Goal: Transaction & Acquisition: Purchase product/service

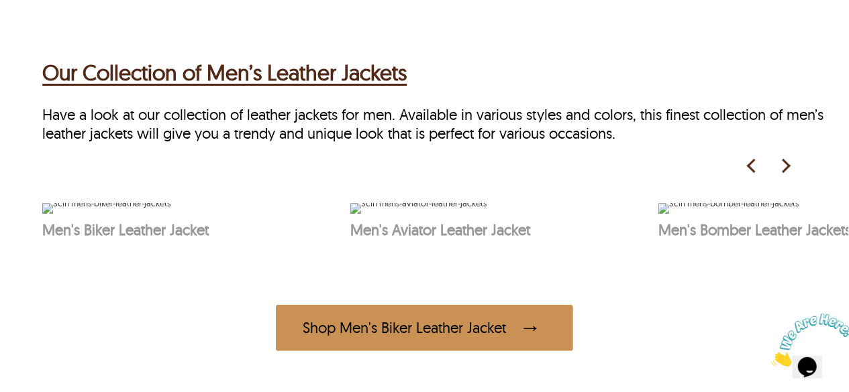
click at [785, 158] on img at bounding box center [785, 166] width 20 height 20
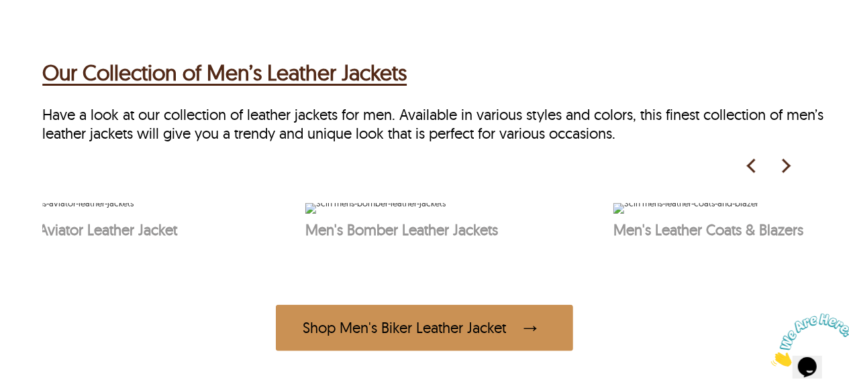
click at [785, 158] on img at bounding box center [785, 166] width 20 height 20
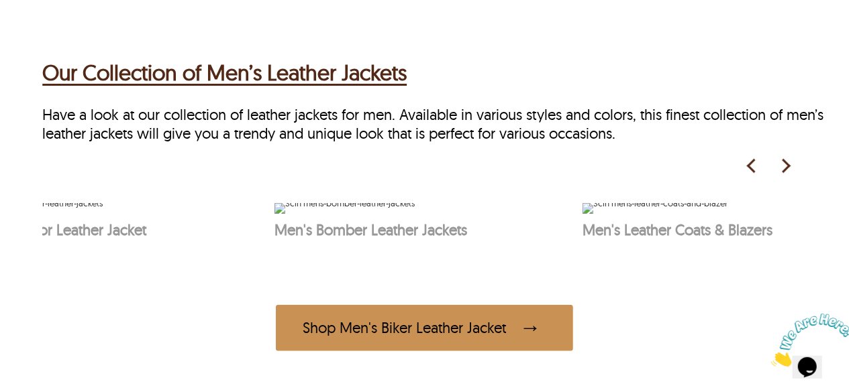
click at [785, 158] on img at bounding box center [785, 166] width 20 height 20
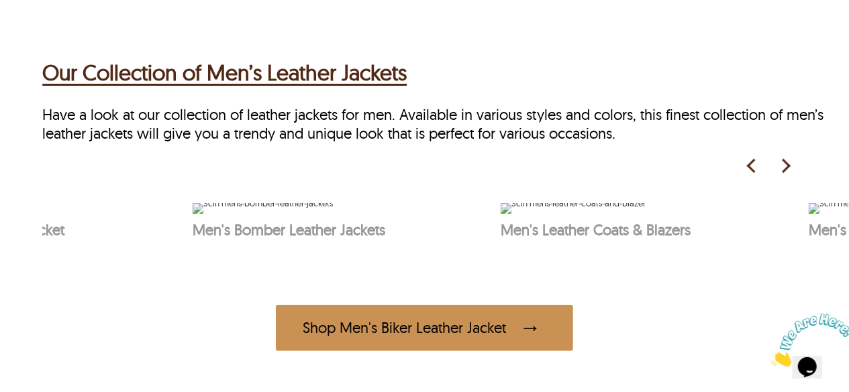
click at [785, 158] on img at bounding box center [785, 166] width 20 height 20
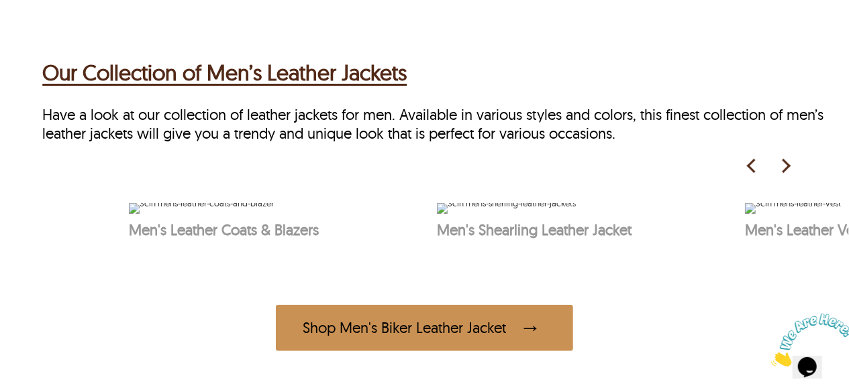
click at [785, 158] on img at bounding box center [785, 166] width 20 height 20
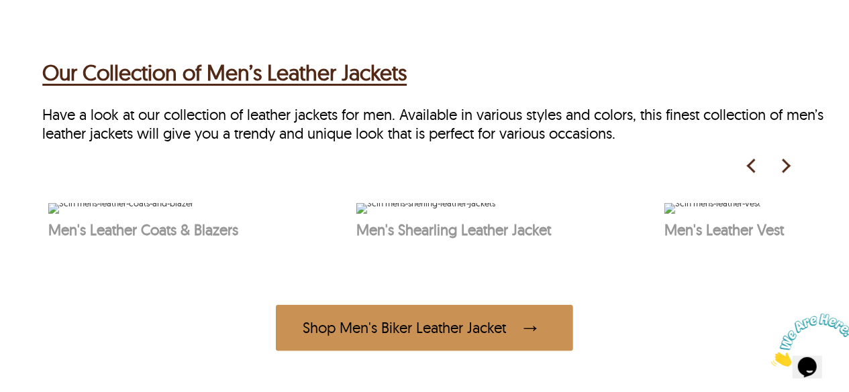
scroll to position [0, 1028]
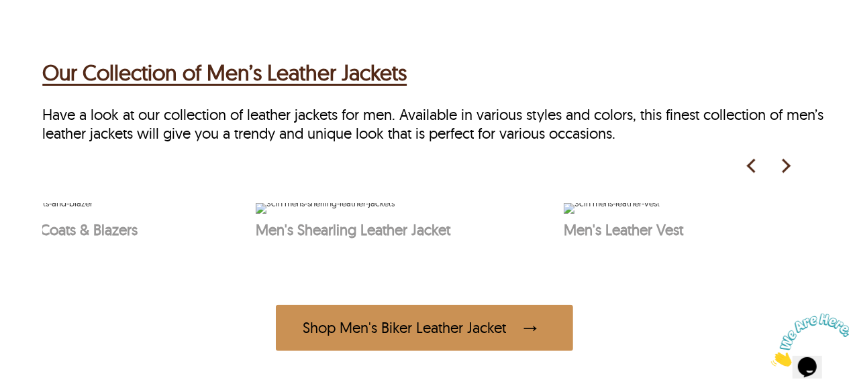
click at [785, 158] on img at bounding box center [785, 166] width 20 height 20
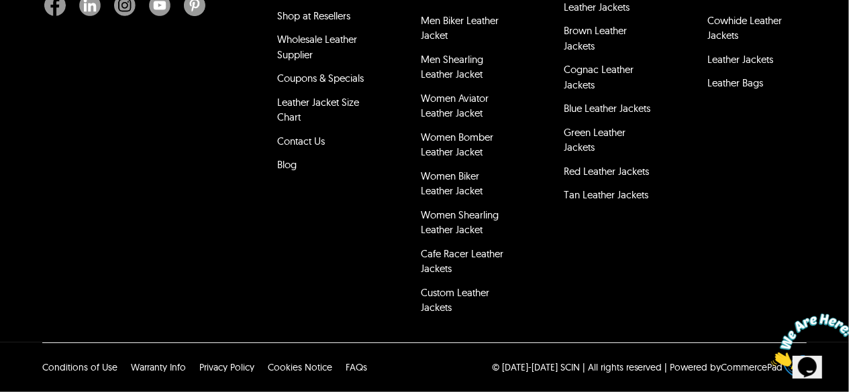
scroll to position [4651, 0]
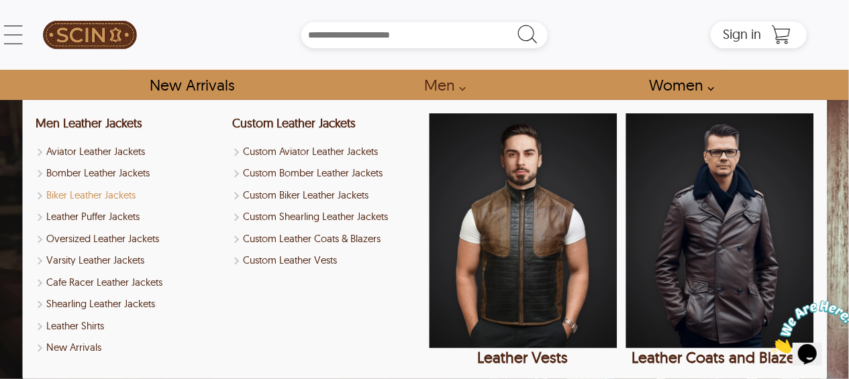
click at [82, 196] on link "Biker Leather Jackets" at bounding box center [130, 195] width 188 height 15
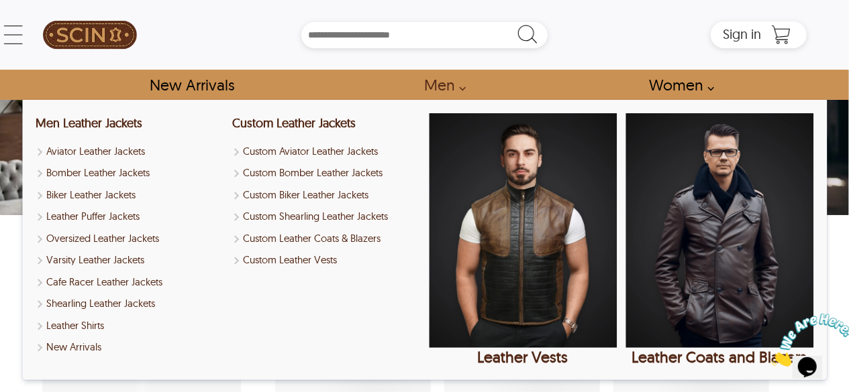
select select "********"
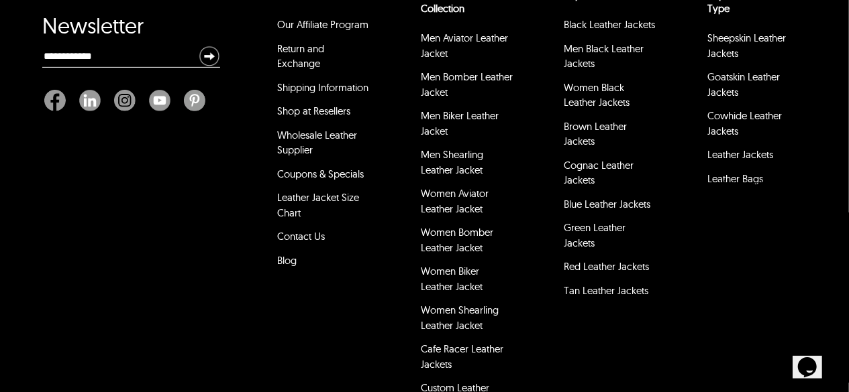
scroll to position [5377, 0]
